Goal: Task Accomplishment & Management: Use online tool/utility

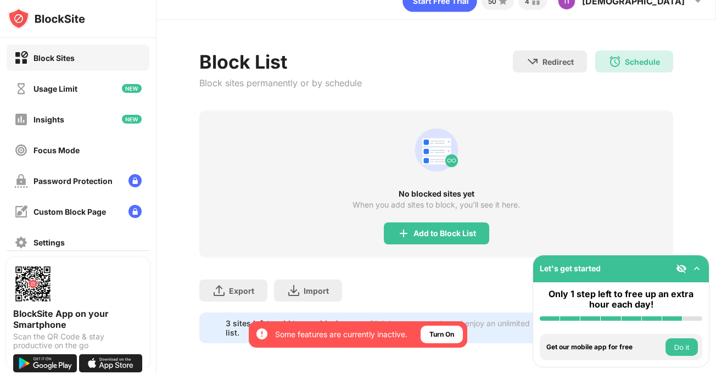
scroll to position [26, 0]
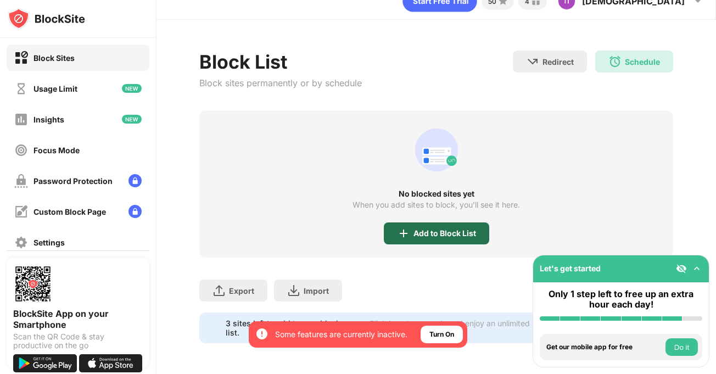
click at [433, 229] on div "Add to Block List" at bounding box center [445, 233] width 63 height 9
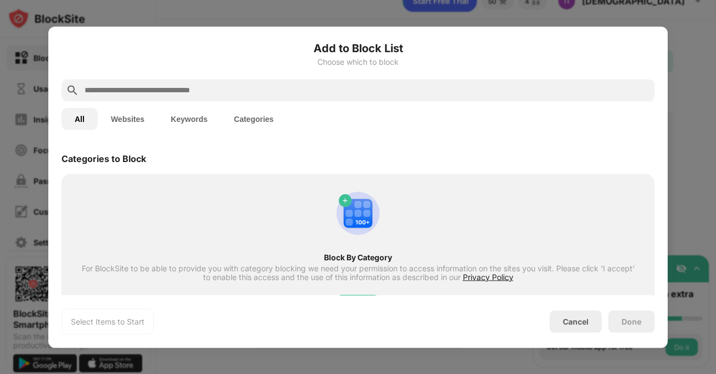
click at [120, 115] on button "Websites" at bounding box center [128, 119] width 60 height 22
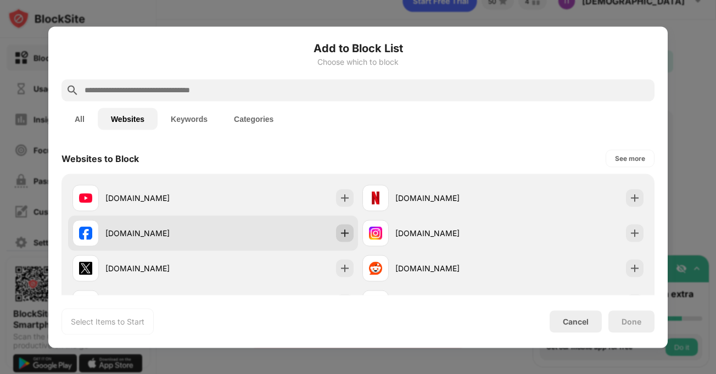
click at [344, 233] on img at bounding box center [344, 232] width 11 height 11
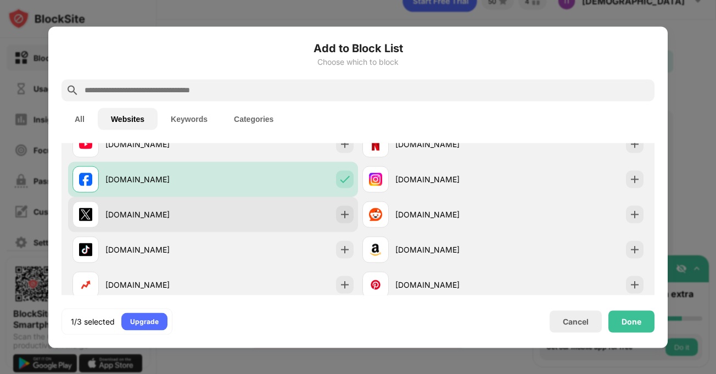
scroll to position [55, 0]
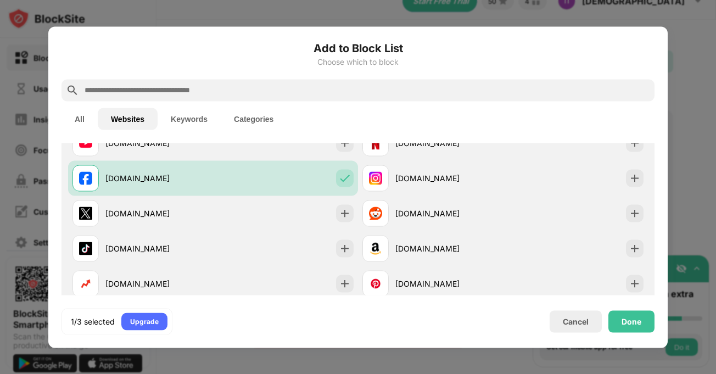
click at [248, 88] on input "text" at bounding box center [366, 89] width 567 height 13
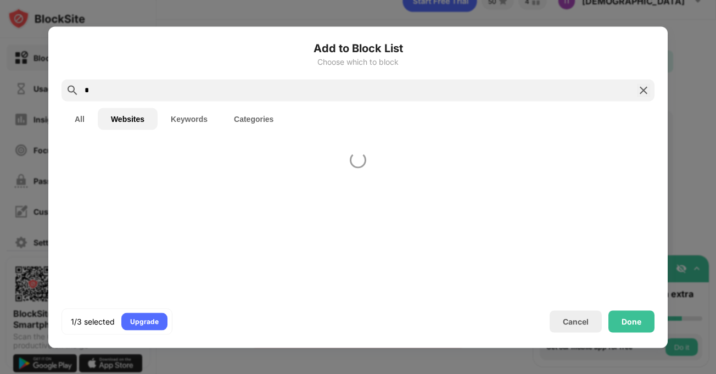
scroll to position [0, 0]
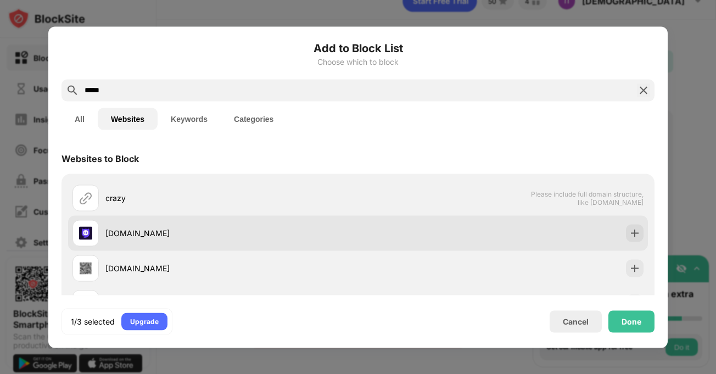
type input "*****"
click at [320, 228] on div "[DOMAIN_NAME]" at bounding box center [231, 233] width 253 height 12
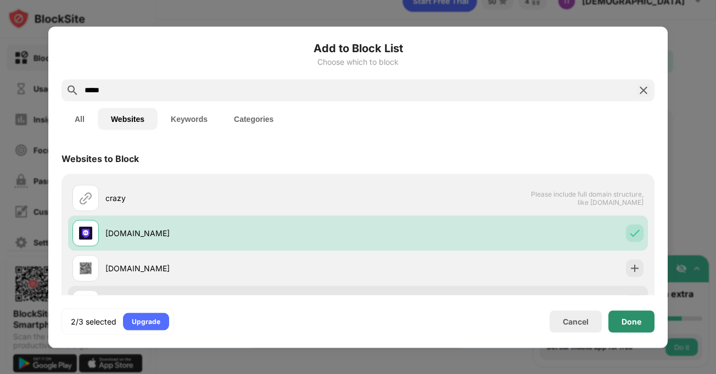
drag, startPoint x: 654, startPoint y: 321, endPoint x: 636, endPoint y: 287, distance: 38.6
click at [654, 322] on div "Done" at bounding box center [632, 321] width 46 height 22
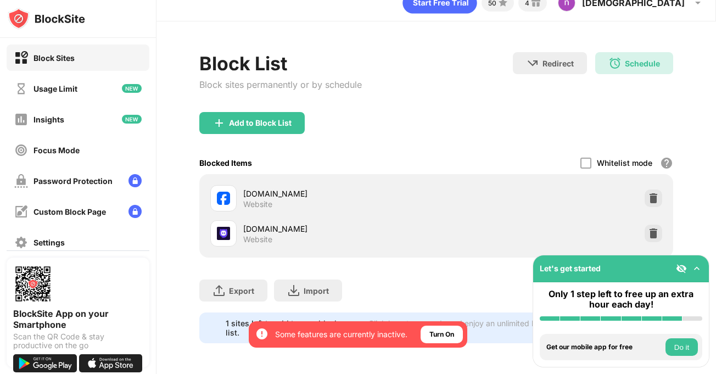
scroll to position [25, 0]
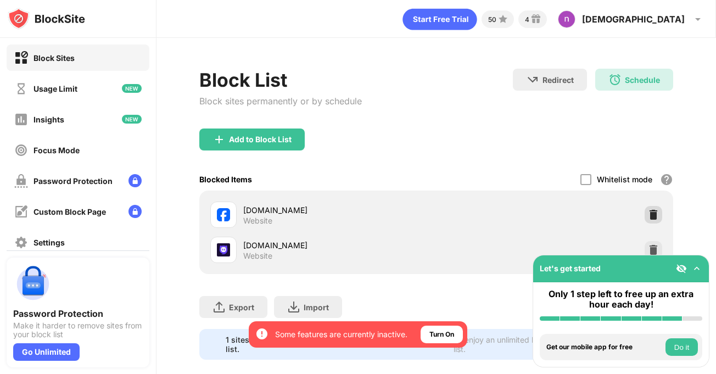
click at [648, 210] on img at bounding box center [653, 214] width 11 height 11
